Goal: Task Accomplishment & Management: Manage account settings

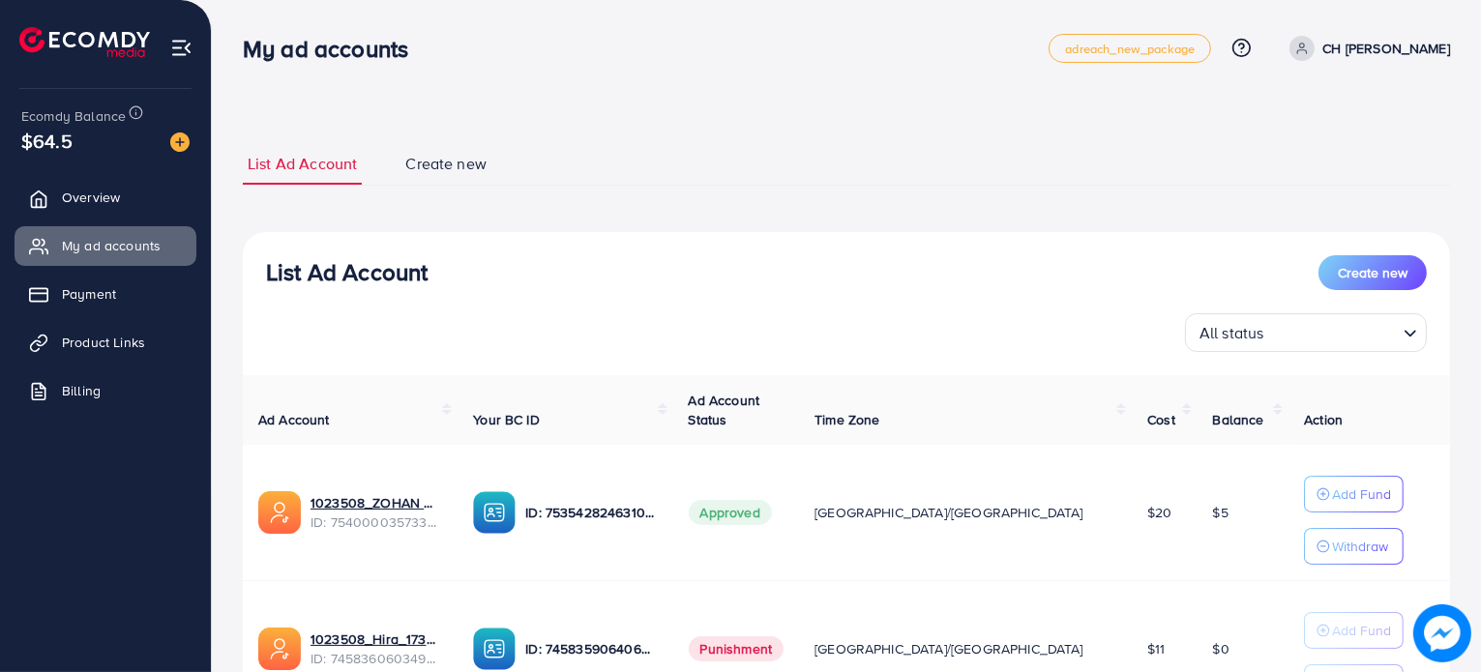
drag, startPoint x: 407, startPoint y: 503, endPoint x: 702, endPoint y: 270, distance: 376.1
click at [702, 270] on div "List Ad Account Create new" at bounding box center [846, 272] width 1161 height 35
drag, startPoint x: 386, startPoint y: 507, endPoint x: 755, endPoint y: 164, distance: 503.9
click at [755, 164] on ul "List Ad Account Create new" at bounding box center [847, 164] width 1208 height 43
click at [397, 498] on link "1023508_ZOHAN MAIRAJ_1755543542948" at bounding box center [377, 502] width 132 height 19
